Goal: Task Accomplishment & Management: Manage account settings

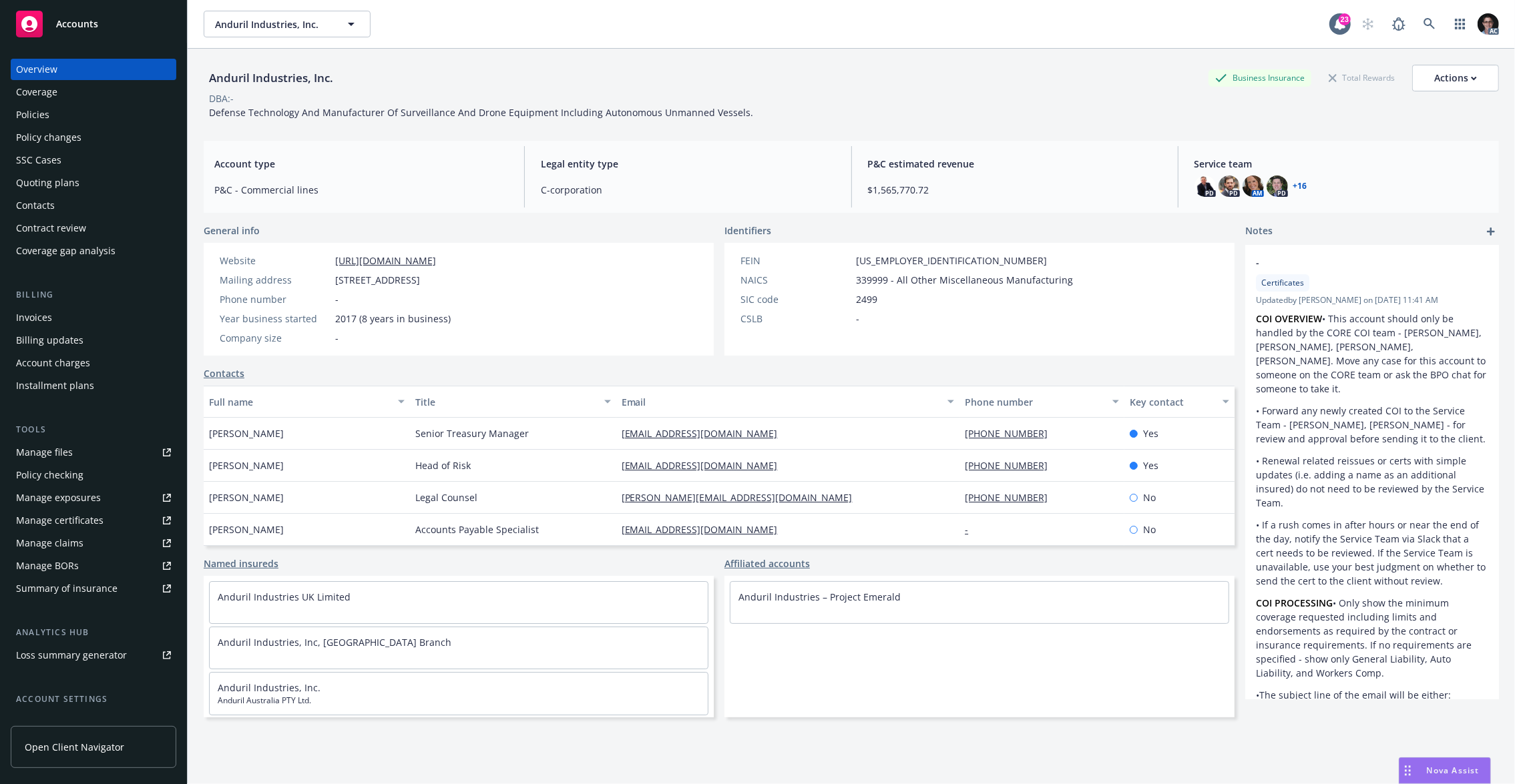
click at [1293, 185] on link "+ 16" at bounding box center [1300, 186] width 14 height 8
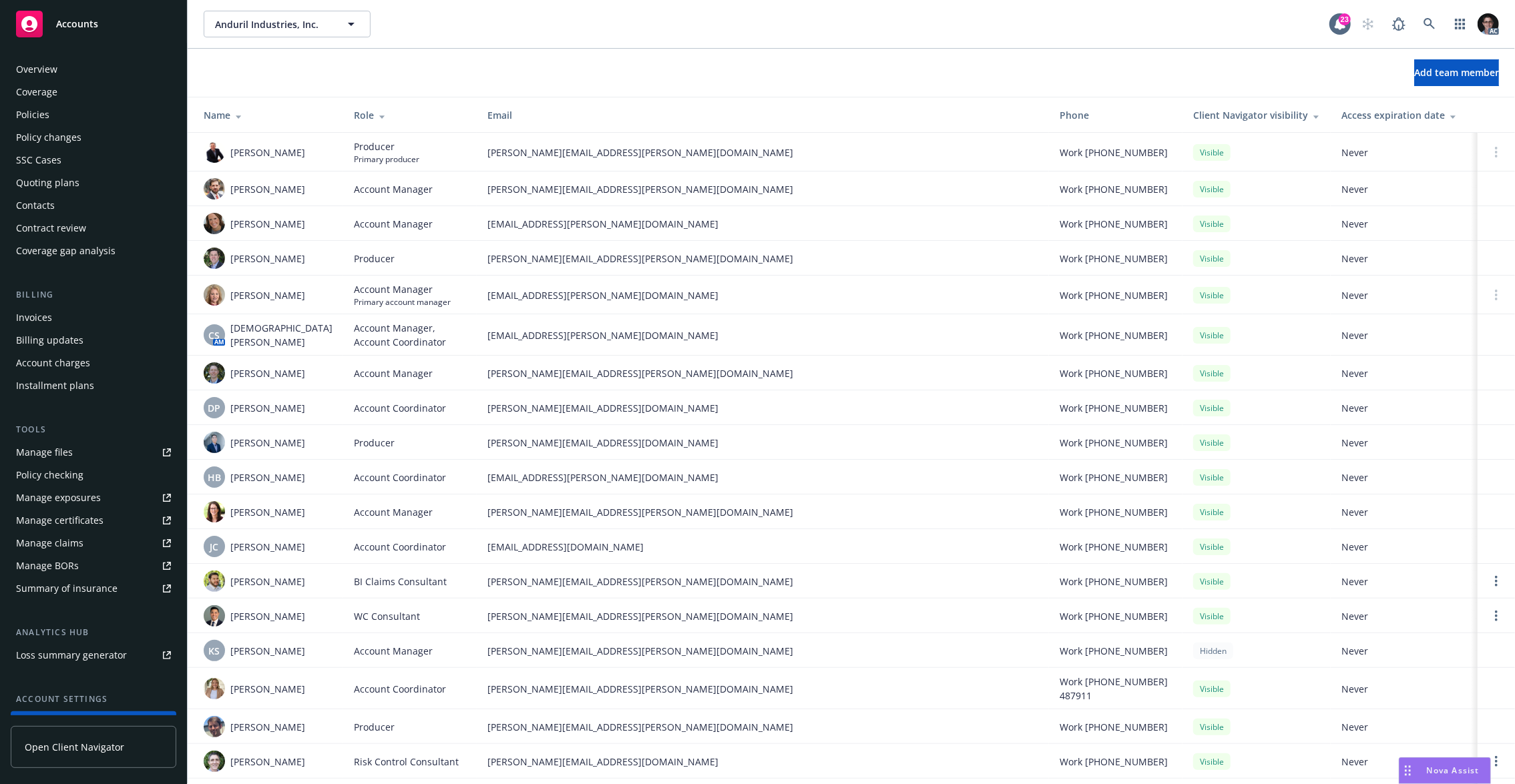
click at [57, 71] on div "Overview" at bounding box center [94, 69] width 155 height 22
